Goal: Book appointment/travel/reservation

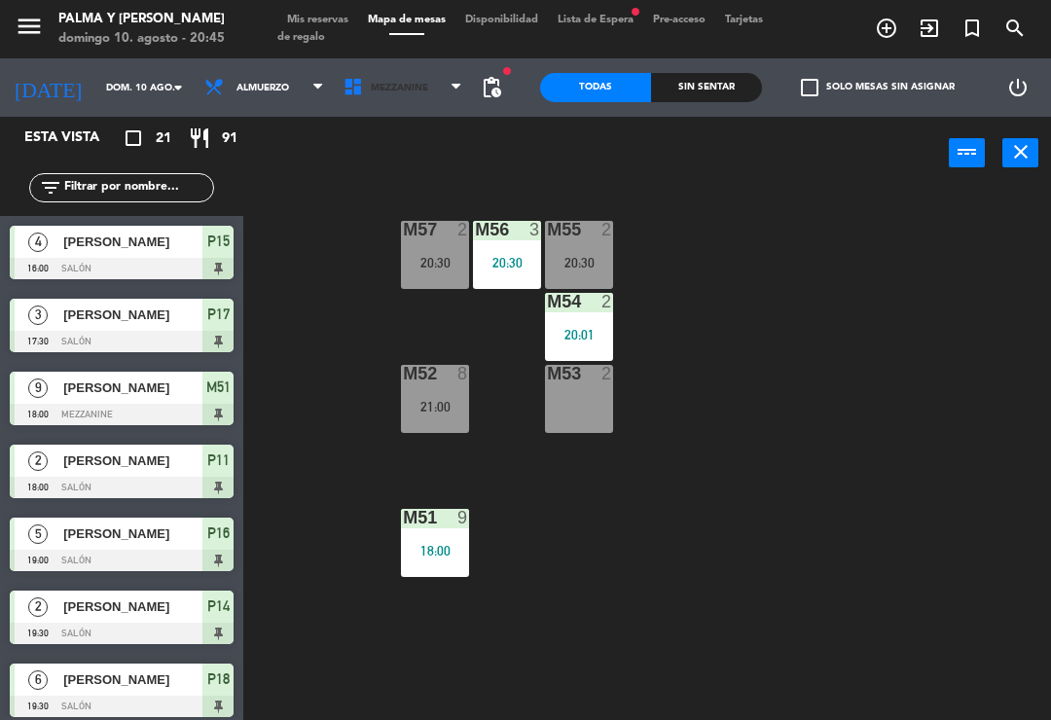
click at [393, 70] on span "Mezzanine" at bounding box center [403, 87] width 139 height 43
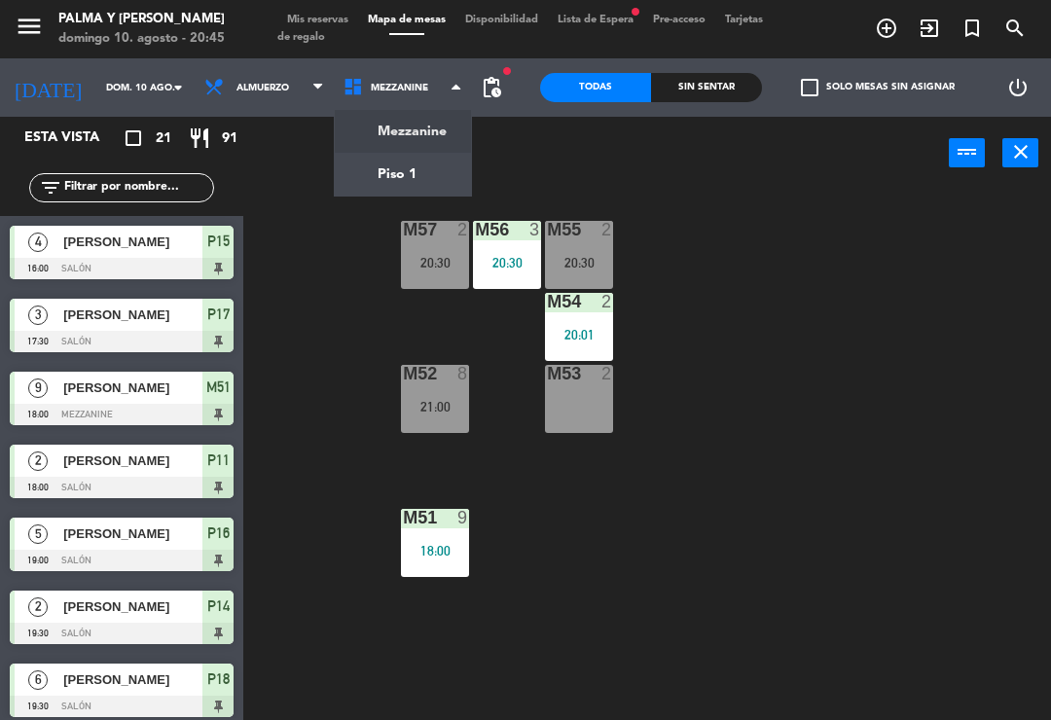
click at [385, 170] on ng-component "menu Palma y [PERSON_NAME][DATE] 10. agosto - 20:45 Mis reservas Mapa de mesas …" at bounding box center [525, 360] width 1051 height 720
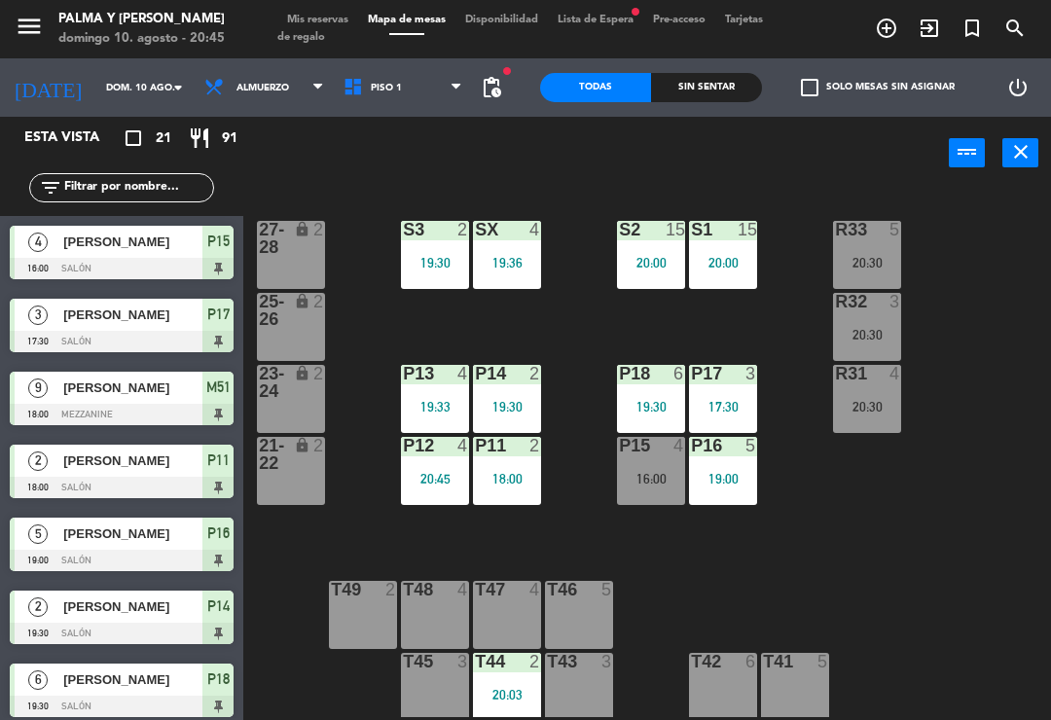
click at [404, 455] on div "P12" at bounding box center [403, 446] width 1 height 18
click at [332, 581] on div "T49" at bounding box center [331, 590] width 1 height 18
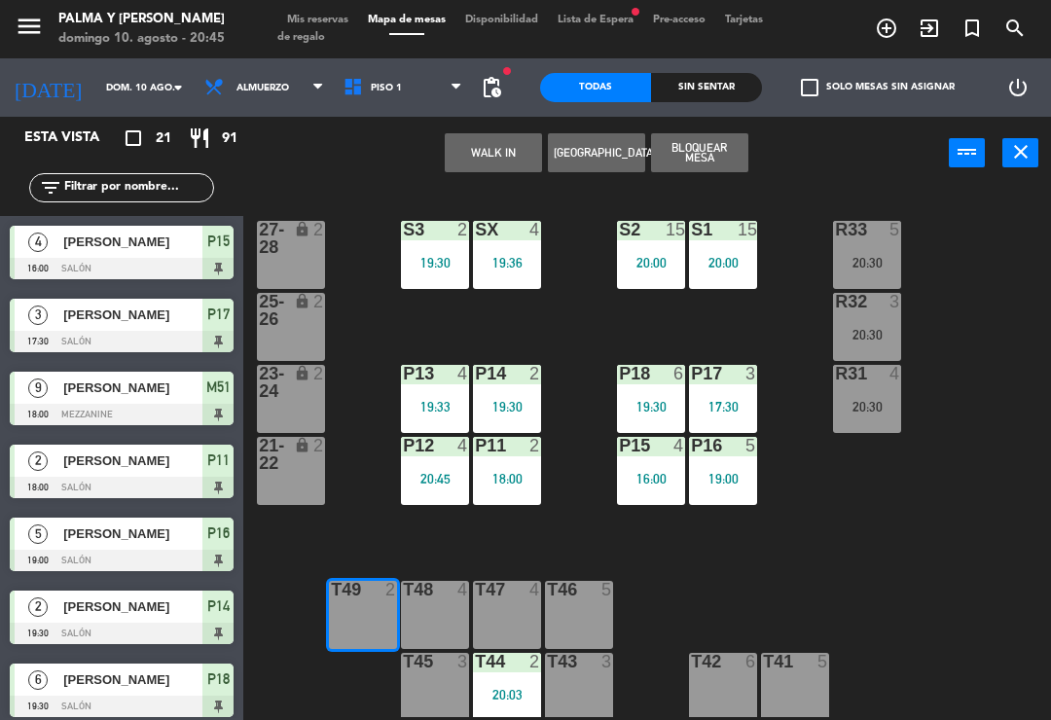
click at [819, 643] on div "R33 5 20:30 S1 15 20:00 S2 15 20:00 S3 2 19:30 SX 4 19:36 27-28 lock 2 R32 3 20…" at bounding box center [652, 452] width 797 height 530
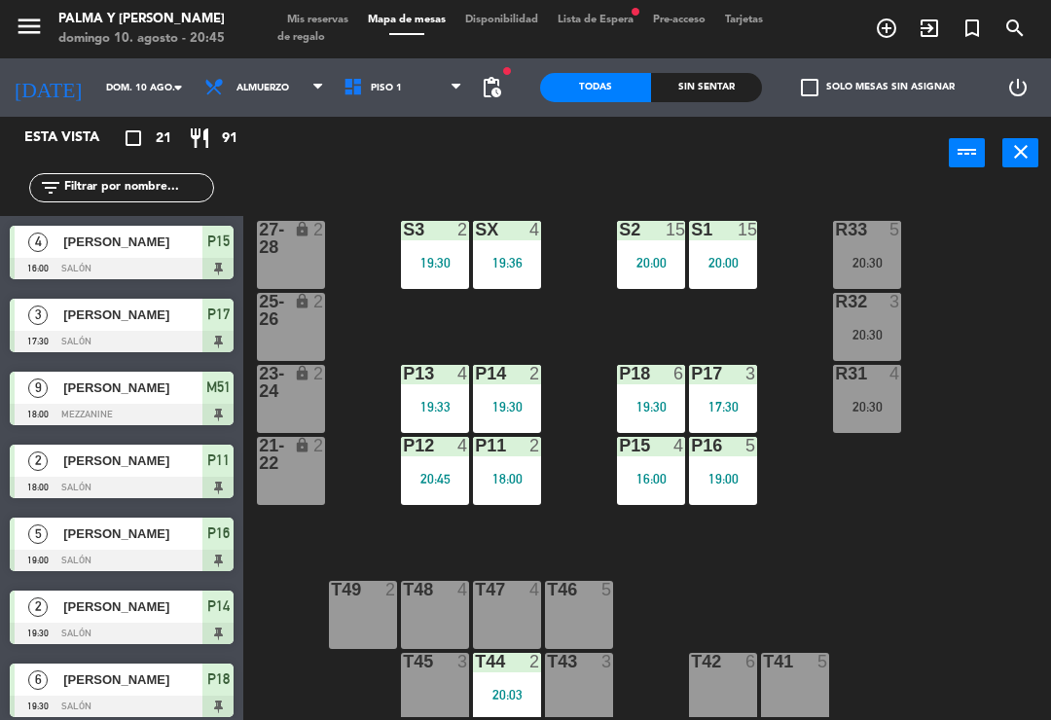
click at [390, 96] on span "Piso 1" at bounding box center [403, 87] width 139 height 43
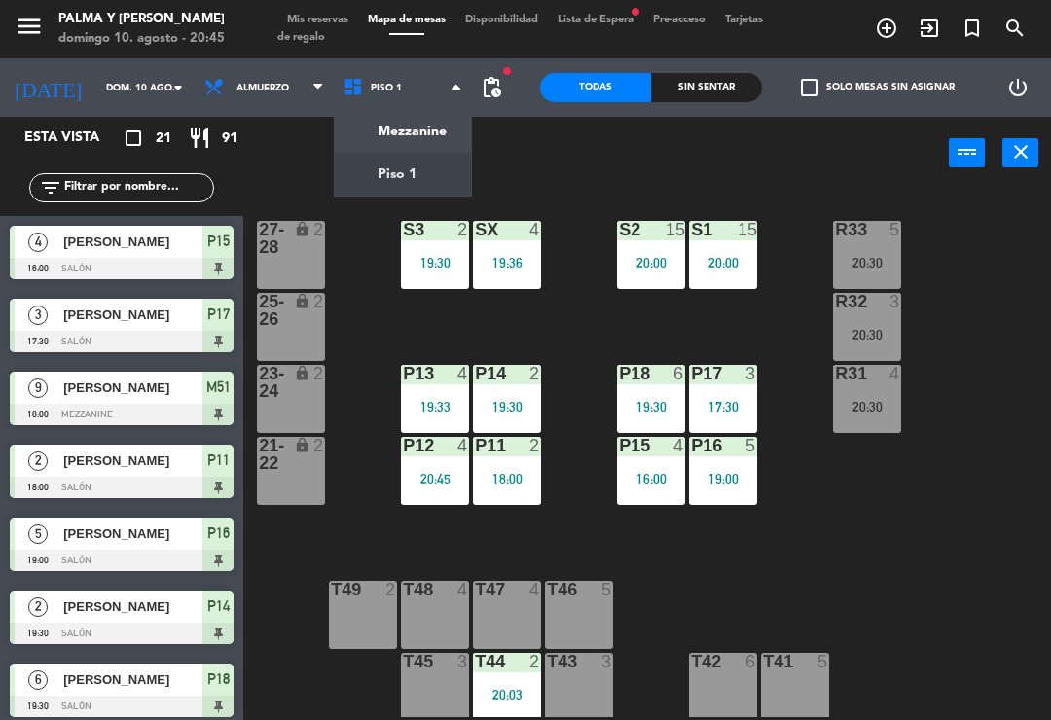
click at [411, 128] on ng-component "menu Palma y [PERSON_NAME][DATE] 10. agosto - 20:45 Mis reservas Mapa de mesas …" at bounding box center [525, 360] width 1051 height 720
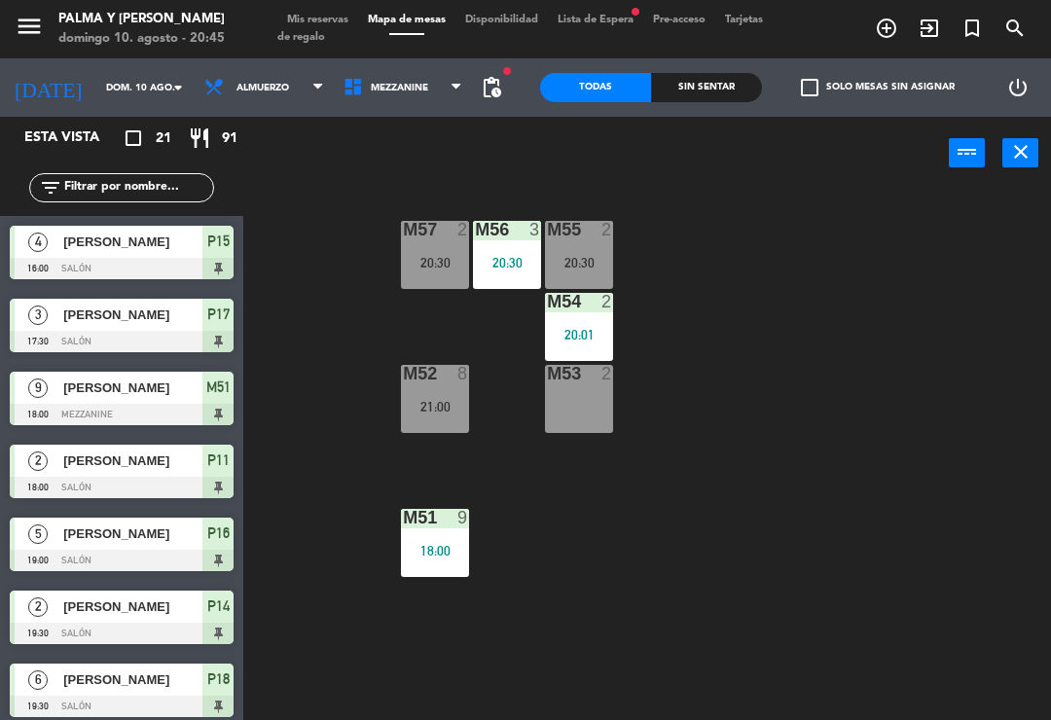
click at [508, 251] on div "M56 3 20:30" at bounding box center [507, 255] width 68 height 68
click at [541, 590] on div "M57 2 20:30 M56 3 20:30 M55 2 20:30 M54 2 20:01 M52 8 21:00 M53 2 M51 9 18:00" at bounding box center [652, 452] width 797 height 530
click at [382, 100] on span "Mezzanine" at bounding box center [403, 87] width 139 height 43
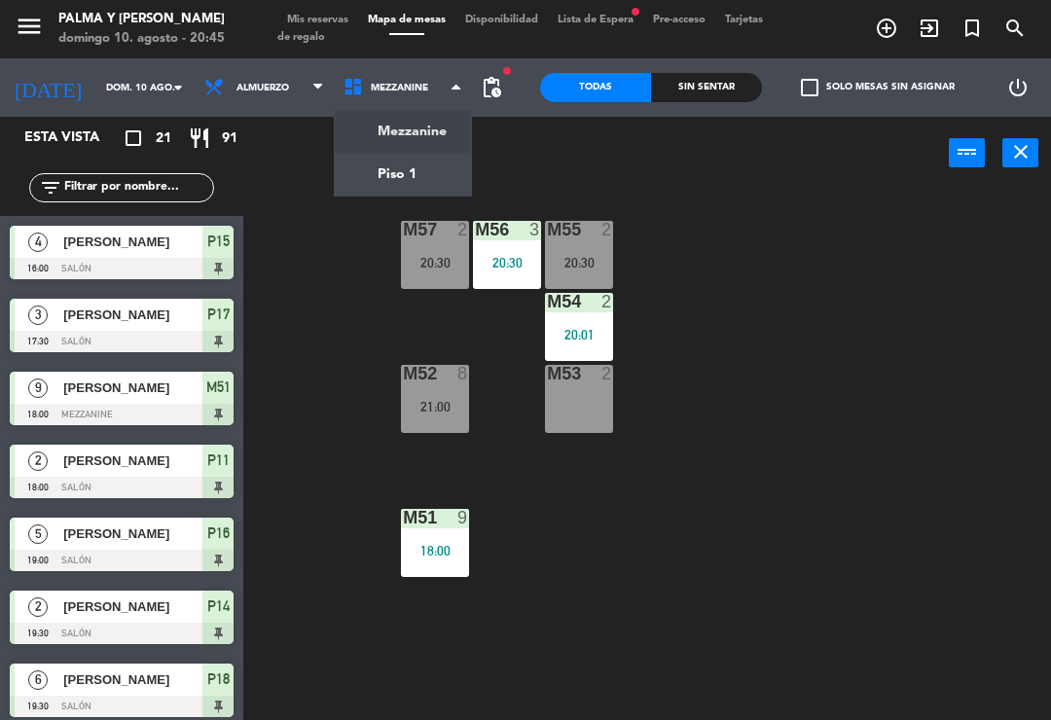
click at [410, 185] on ng-component "menu Palma y [PERSON_NAME][DATE] 10. agosto - 20:45 Mis reservas Mapa de mesas …" at bounding box center [525, 360] width 1051 height 720
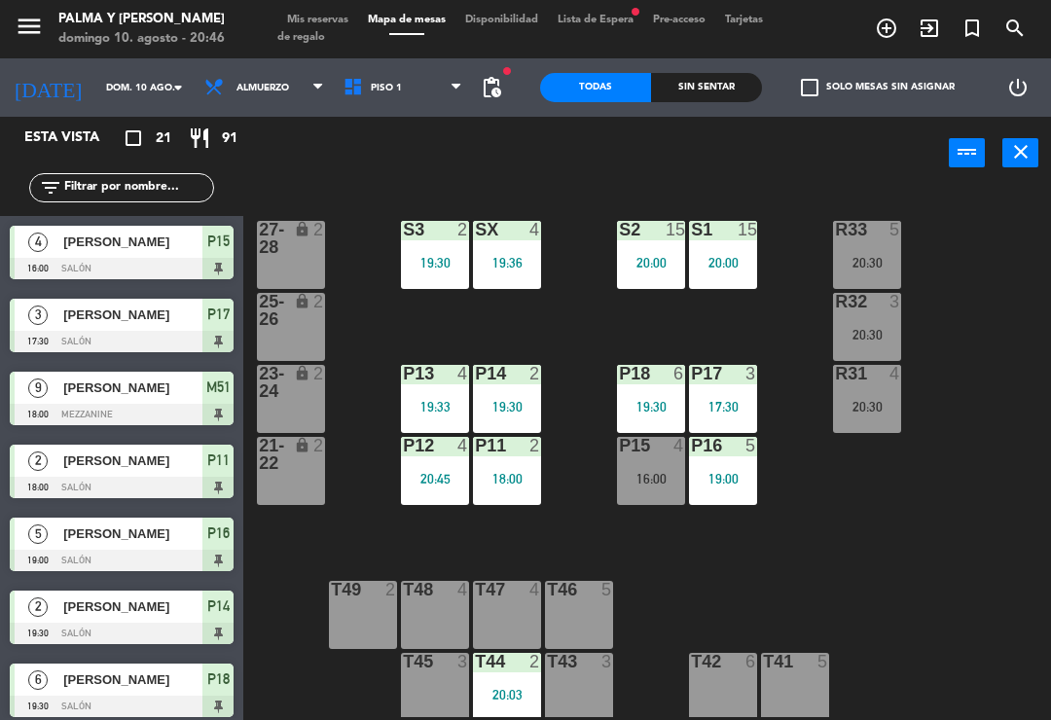
click at [874, 275] on div "R33 5 20:30" at bounding box center [867, 255] width 68 height 68
click at [898, 509] on div "R33 5 20:30 S1 15 20:00 S2 15 20:00 S3 2 19:30 SX 4 19:36 27-28 lock 2 R32 3 20…" at bounding box center [652, 452] width 797 height 530
click at [885, 316] on div "R32 3 20:30" at bounding box center [867, 327] width 68 height 68
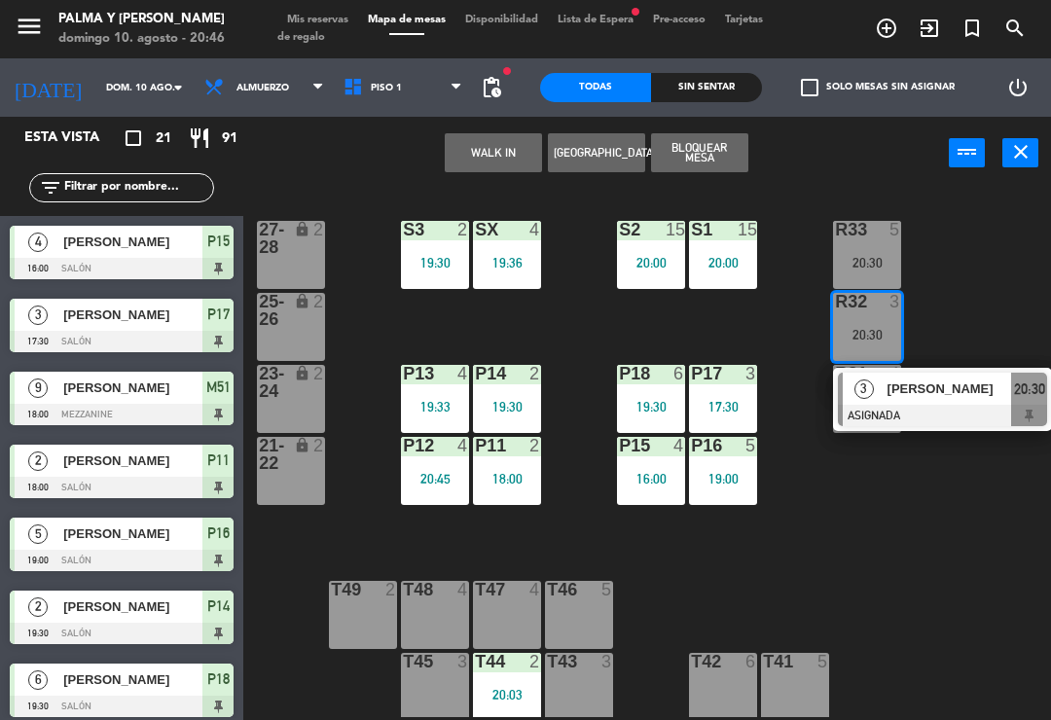
click at [930, 553] on div "R33 5 20:30 S1 15 20:00 S2 15 20:00 S3 2 19:30 SX 4 19:36 27-28 lock 2 R32 3 20…" at bounding box center [652, 452] width 797 height 530
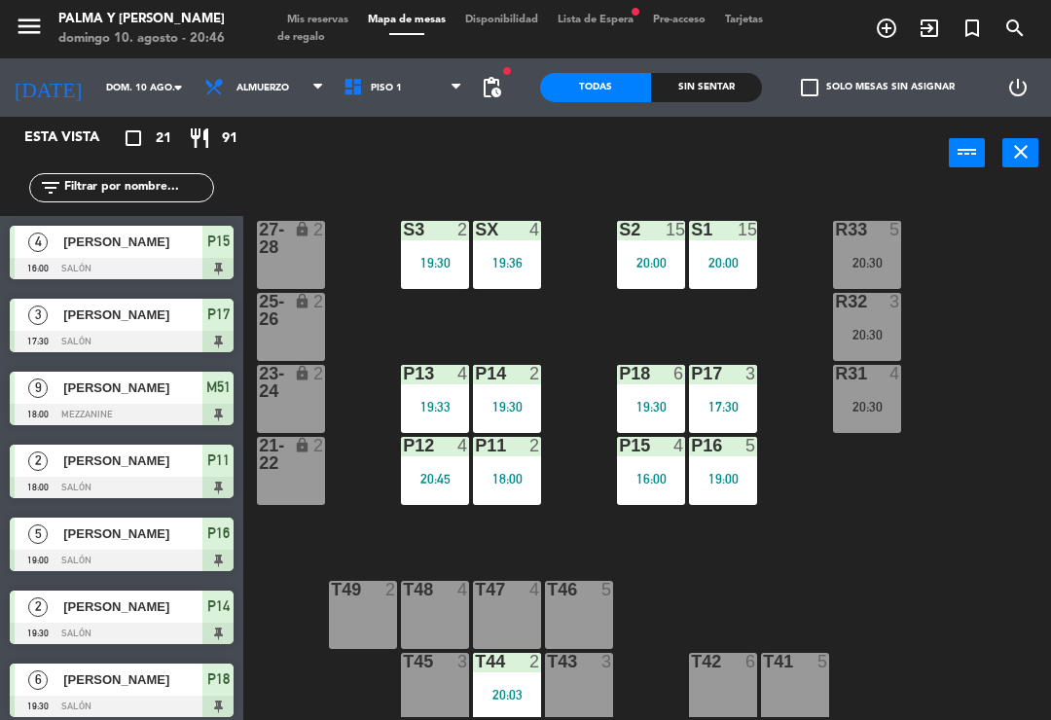
click at [858, 381] on div at bounding box center [868, 374] width 32 height 18
click at [926, 578] on div "R33 5 20:30 S1 15 20:00 S2 15 20:00 S3 2 19:30 SX 4 19:36 27-28 lock 2 R32 3 20…" at bounding box center [652, 452] width 797 height 530
click at [945, 490] on div "R33 5 20:30 S1 15 20:00 S2 15 20:00 S3 2 19:30 SX 4 19:36 27-28 lock 2 R32 3 20…" at bounding box center [652, 452] width 797 height 530
click at [968, 518] on div "R33 5 20:30 S1 15 20:00 S2 15 20:00 S3 2 19:30 SX 4 19:36 27-28 lock 2 R32 3 20…" at bounding box center [652, 452] width 797 height 530
click at [909, 530] on div "R33 5 20:30 S1 15 20:00 S2 15 20:00 S3 2 19:30 SX 4 19:36 27-28 lock 2 R32 3 20…" at bounding box center [652, 452] width 797 height 530
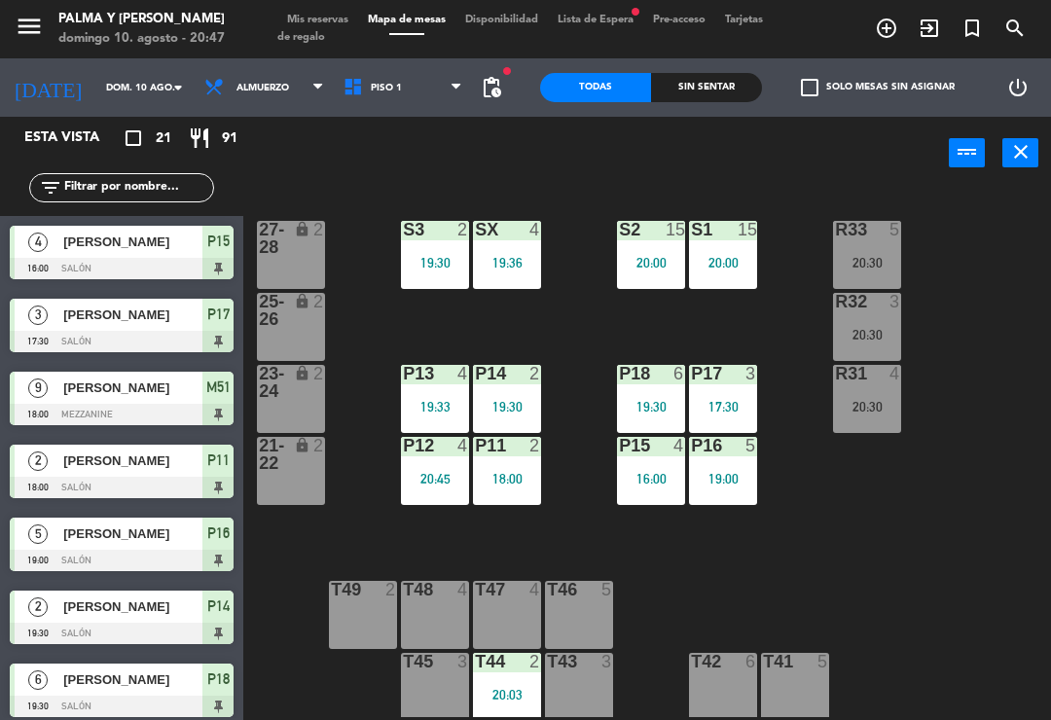
click at [868, 564] on div "R33 5 20:30 S1 15 20:00 S2 15 20:00 S3 2 19:30 SX 4 19:36 27-28 lock 2 R32 3 20…" at bounding box center [652, 452] width 797 height 530
click at [862, 538] on div "R33 5 20:30 S1 15 20:00 S2 15 20:00 S3 2 19:30 SX 4 19:36 27-28 lock 2 R32 3 20…" at bounding box center [652, 452] width 797 height 530
click at [842, 543] on div "R33 5 20:30 S1 15 20:00 S2 15 20:00 S3 2 19:30 SX 4 19:36 27-28 lock 2 R32 3 20…" at bounding box center [652, 452] width 797 height 530
click at [864, 529] on div "R33 5 20:30 S1 15 20:00 S2 15 20:00 S3 2 19:30 SX 4 19:36 27-28 lock 2 R32 3 20…" at bounding box center [652, 452] width 797 height 530
click at [642, 480] on div "16:00" at bounding box center [651, 479] width 68 height 14
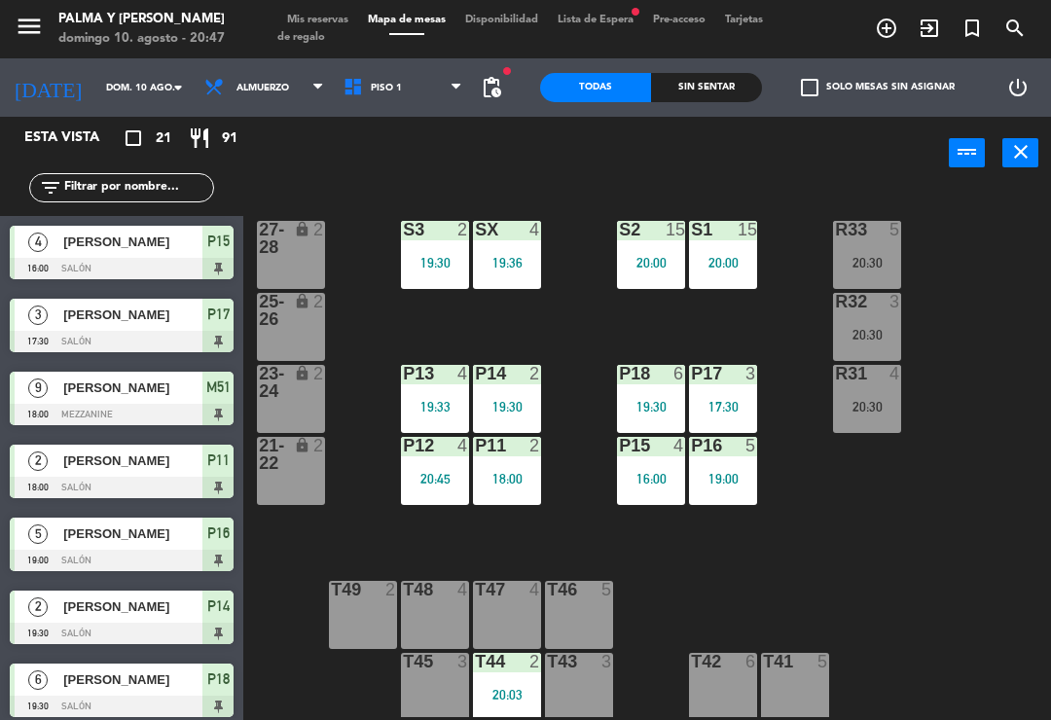
click at [973, 465] on div "R33 5 20:30 S1 15 20:00 S2 15 20:00 S3 2 19:30 SX 4 19:36 27-28 lock 2 R32 3 20…" at bounding box center [652, 452] width 797 height 530
click at [124, 194] on input "text" at bounding box center [137, 187] width 151 height 21
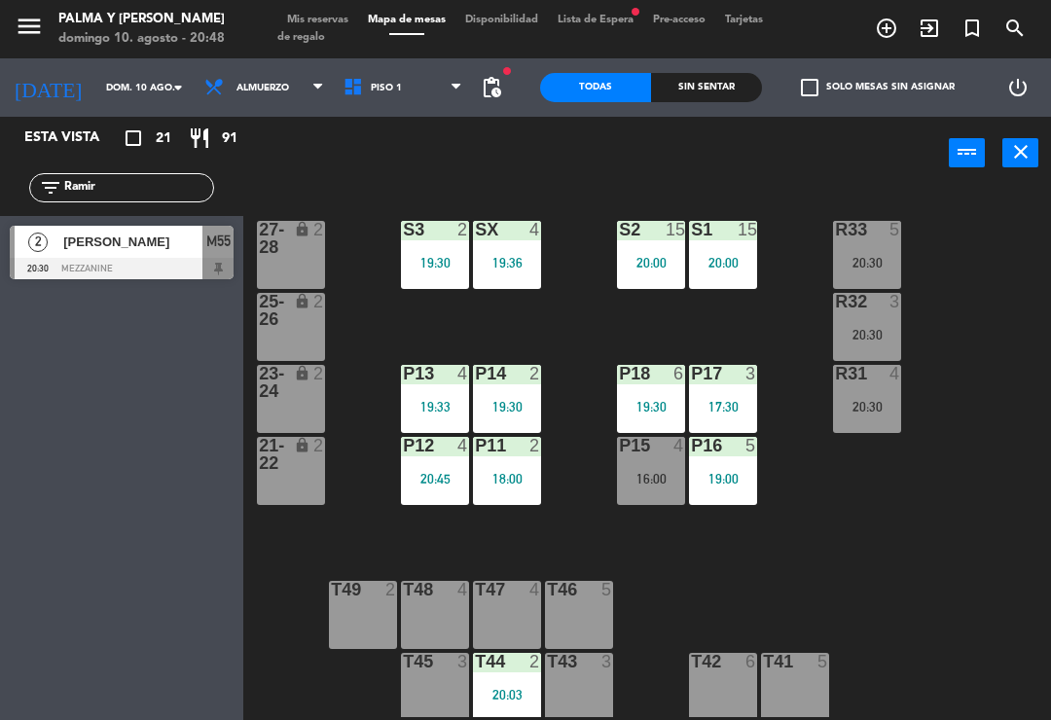
type input "Ramir"
click at [182, 257] on div "[PERSON_NAME]" at bounding box center [131, 242] width 141 height 32
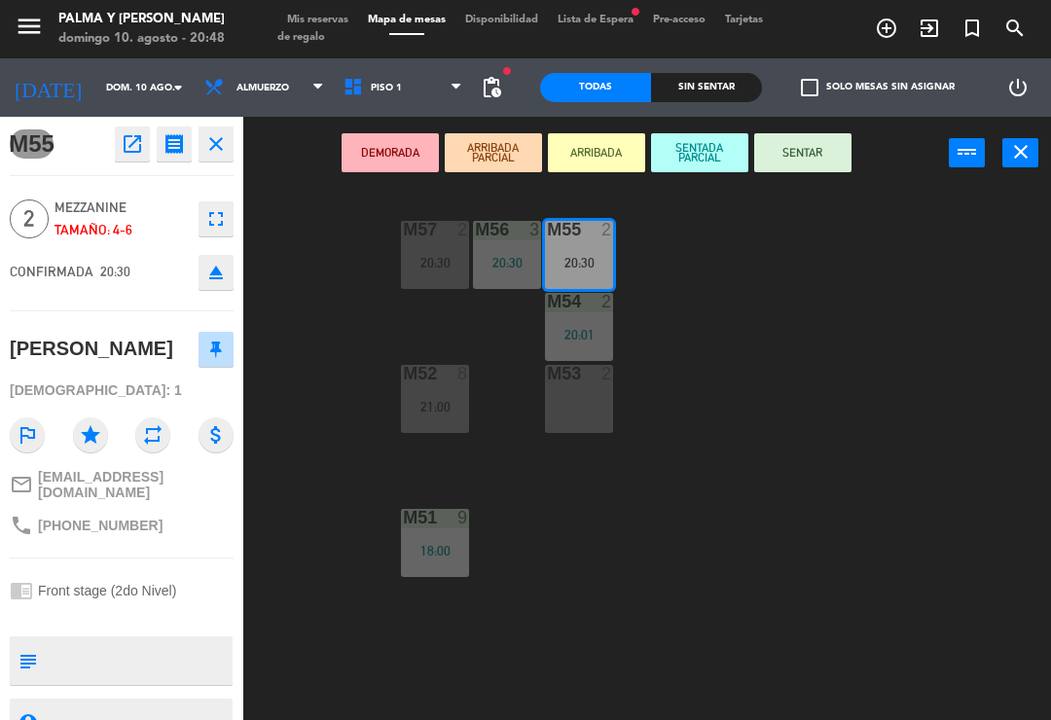
click at [811, 158] on button "SENTAR" at bounding box center [802, 152] width 97 height 39
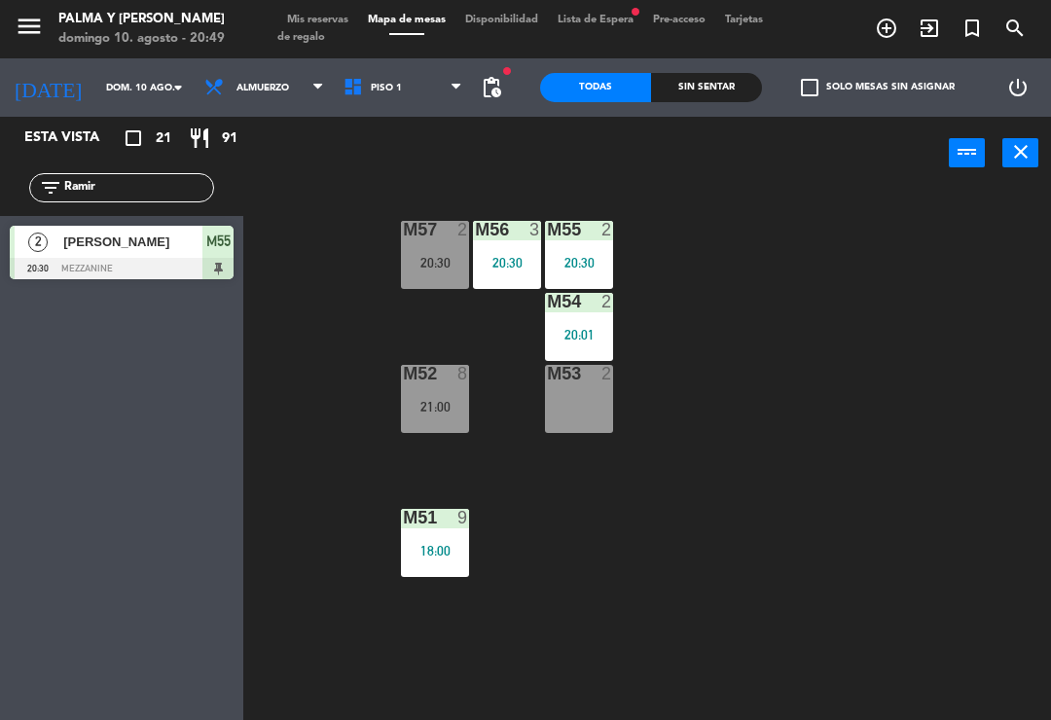
click at [120, 198] on input "Ramir" at bounding box center [137, 187] width 151 height 21
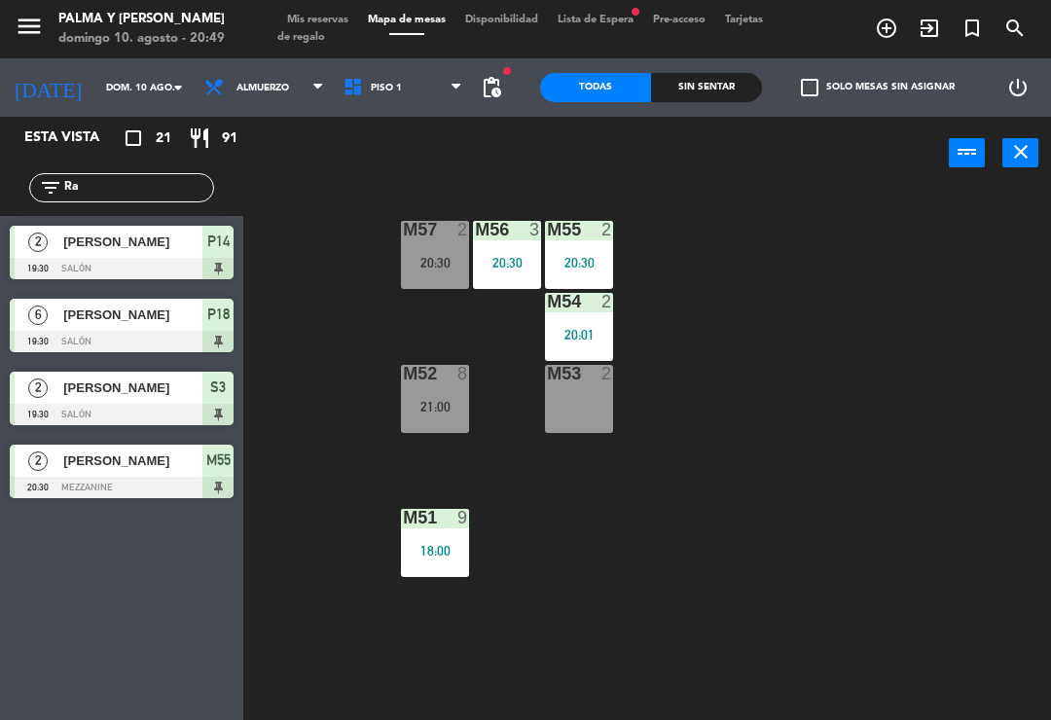
type input "R"
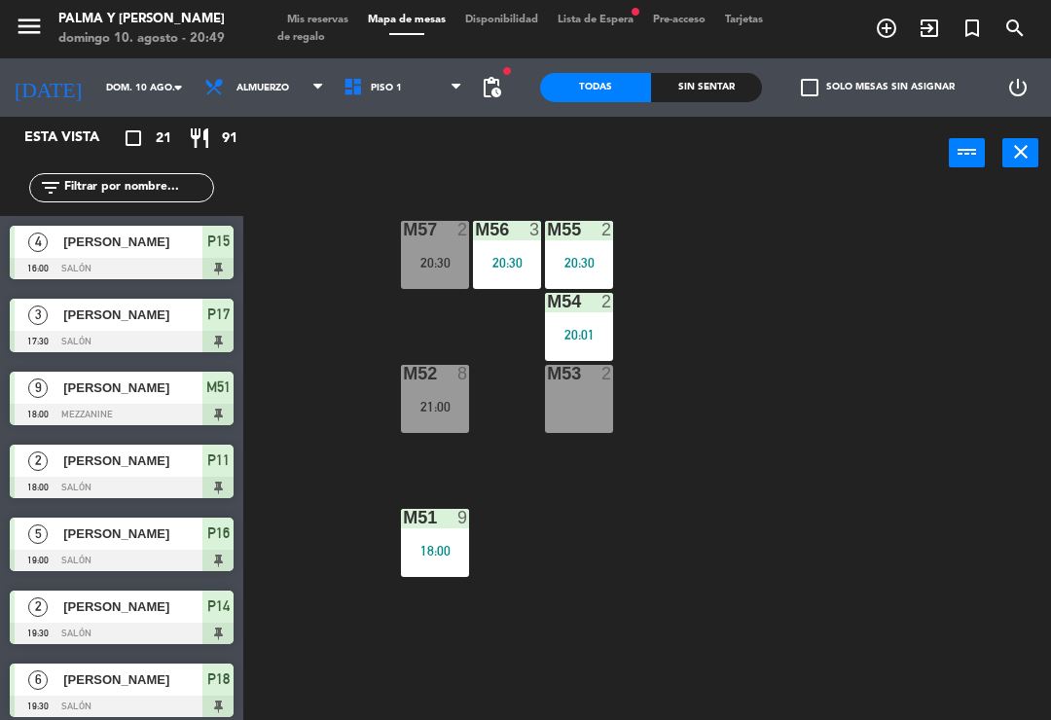
click at [987, 228] on div "M57 2 20:30 M56 3 20:30 M55 2 20:30 M54 2 20:01 M52 8 21:00 M53 2 M51 9 18:00" at bounding box center [652, 452] width 797 height 530
click at [862, 524] on div "M57 2 20:30 M56 3 20:30 M55 2 20:30 M54 2 20:01 M52 8 21:00 M53 2 M51 9 18:00" at bounding box center [652, 452] width 797 height 530
